Goal: Navigation & Orientation: Understand site structure

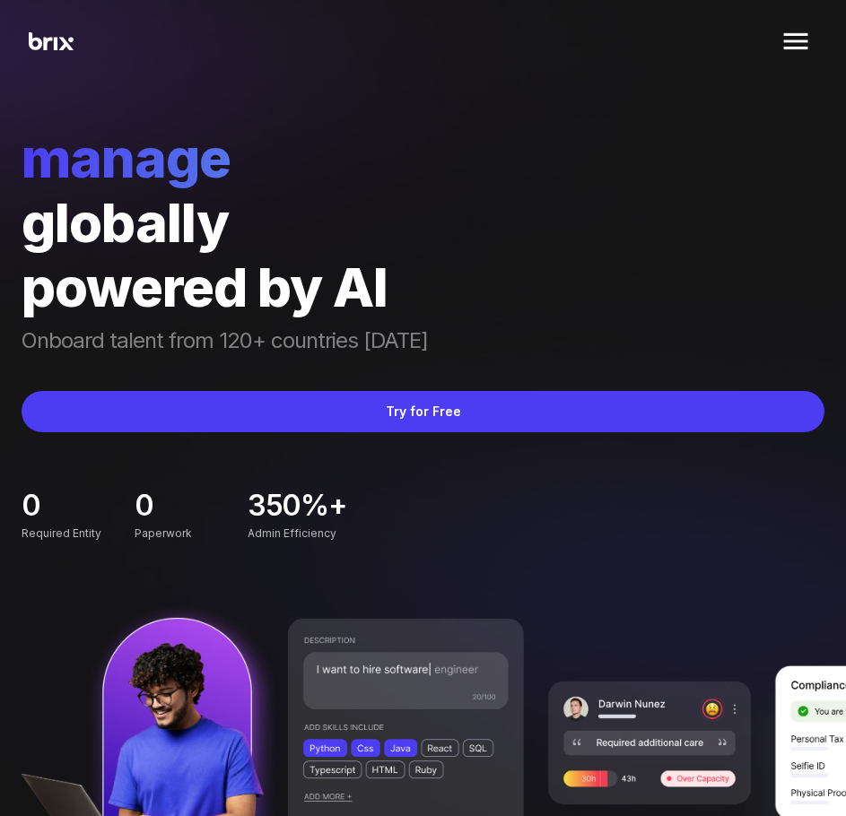
click at [795, 38] on img at bounding box center [795, 41] width 43 height 43
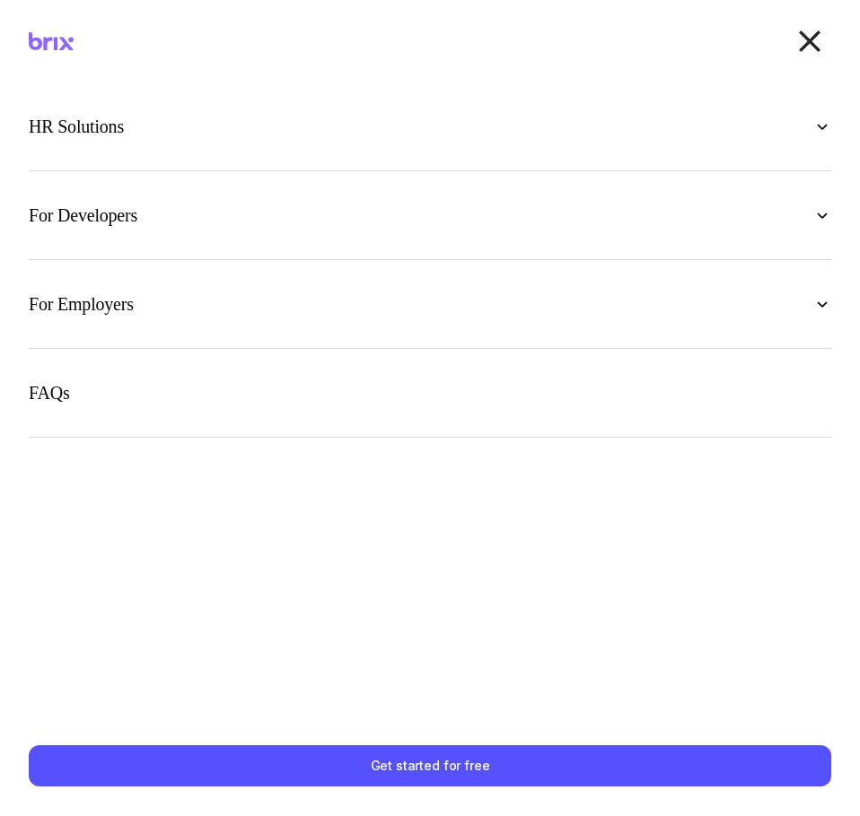
click at [800, 36] on img at bounding box center [809, 41] width 43 height 43
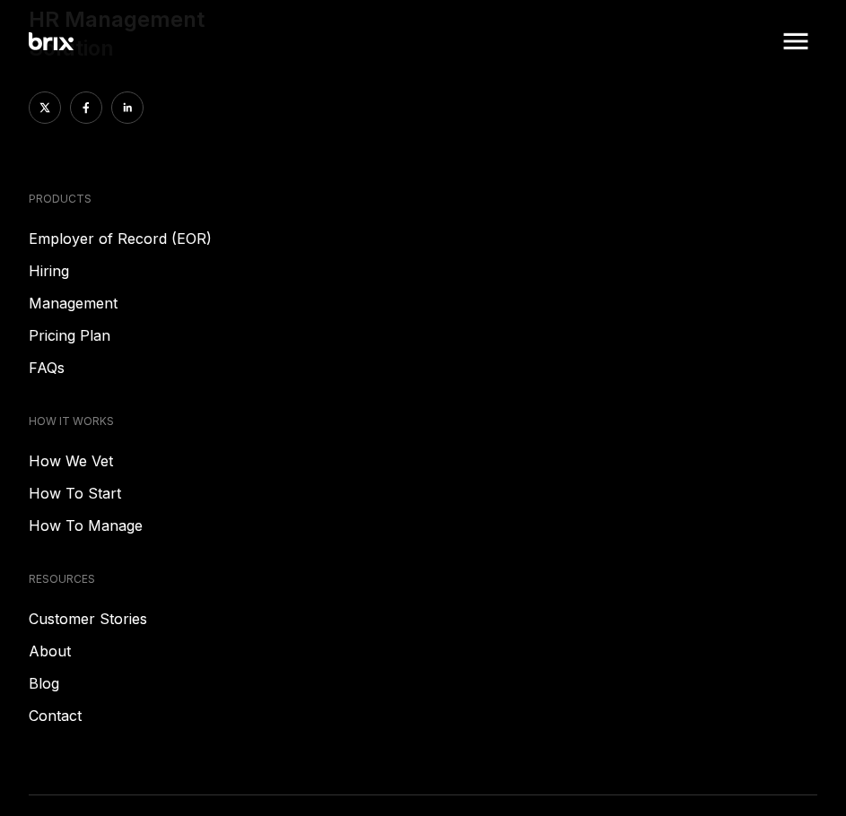
scroll to position [9358, 0]
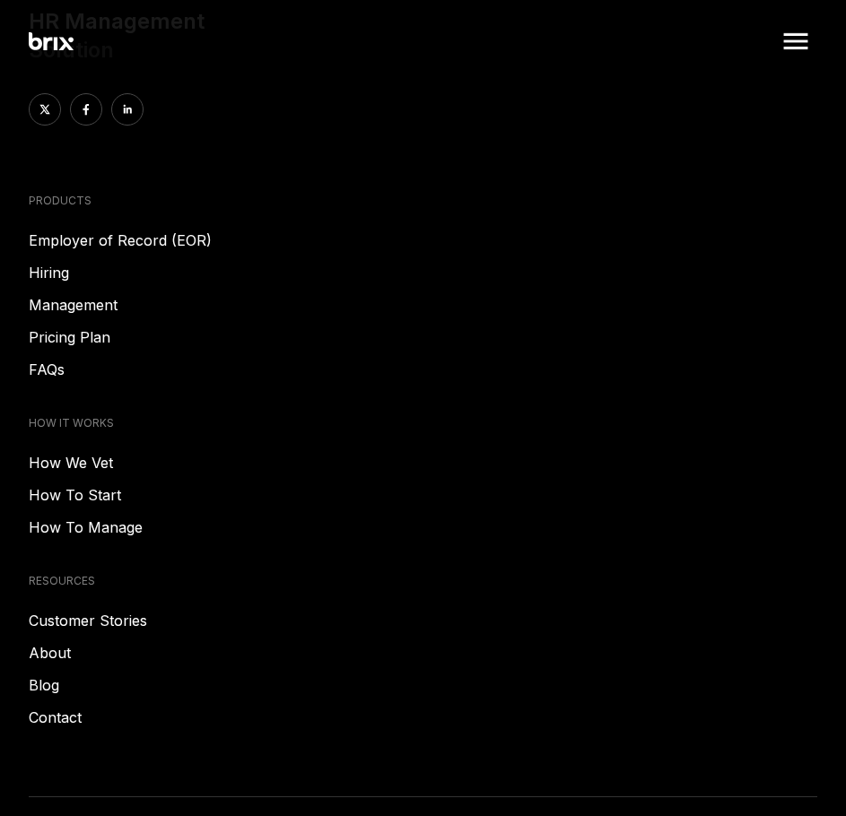
click at [60, 262] on link "Hiring" at bounding box center [423, 273] width 789 height 22
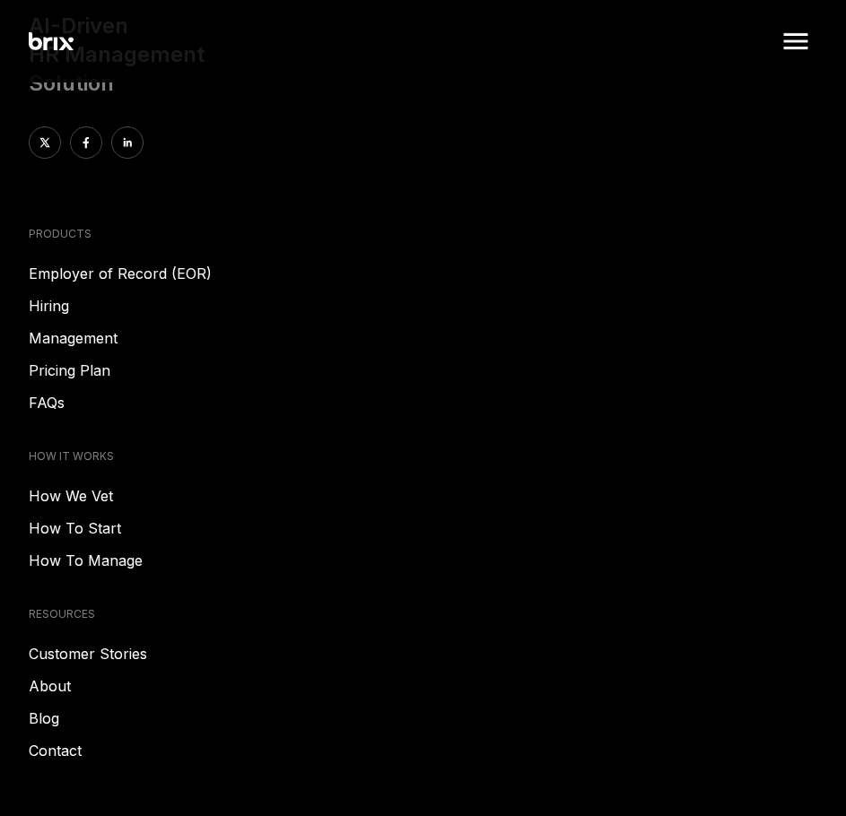
scroll to position [3259, 0]
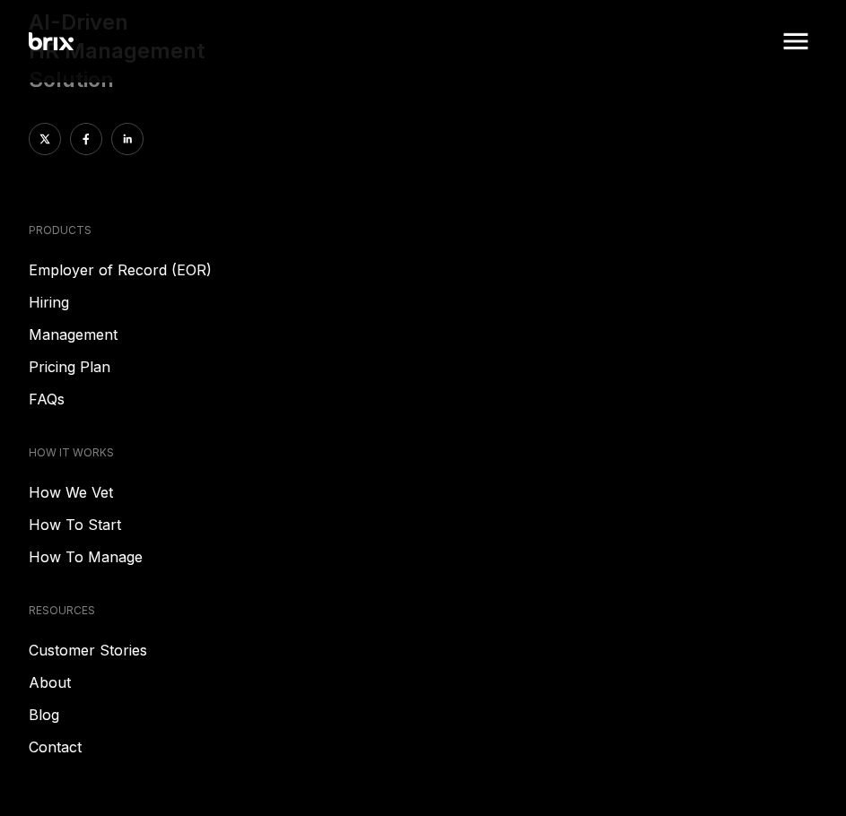
click at [95, 345] on link "Management" at bounding box center [423, 335] width 789 height 22
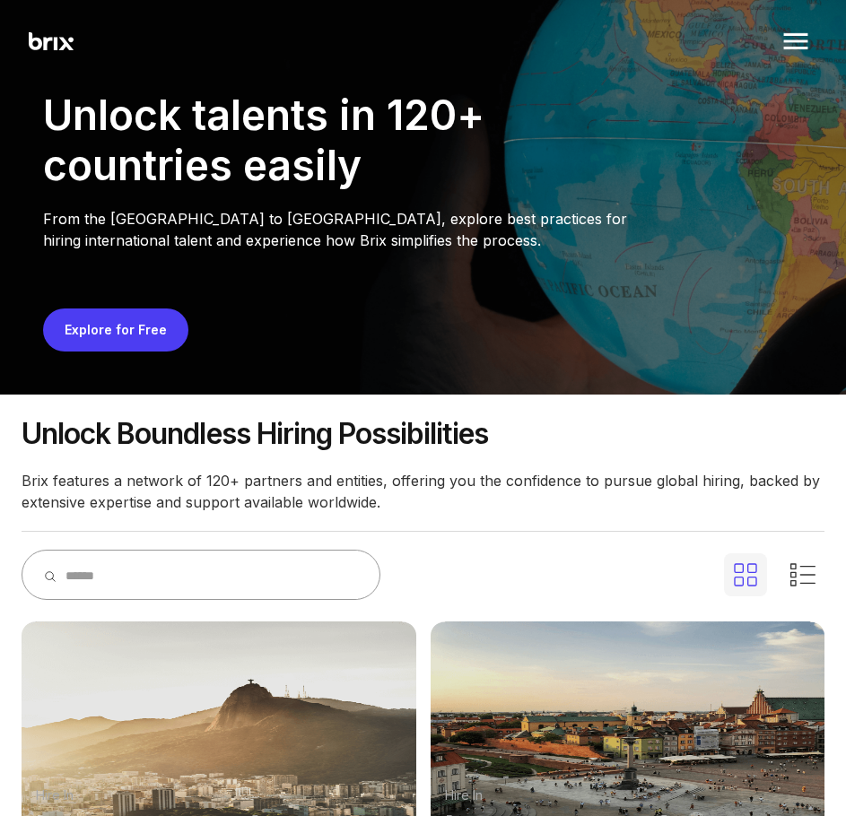
click at [58, 47] on img at bounding box center [51, 41] width 45 height 19
